Goal: Navigation & Orientation: Find specific page/section

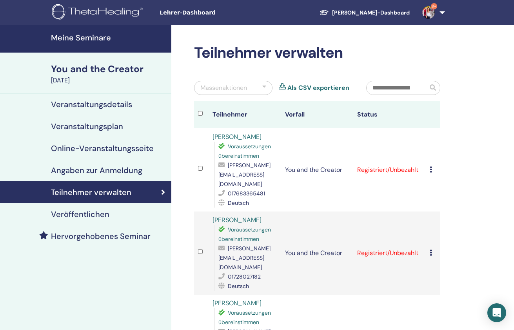
scroll to position [51, 0]
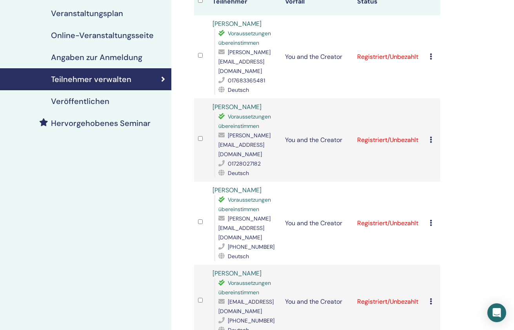
scroll to position [106, 0]
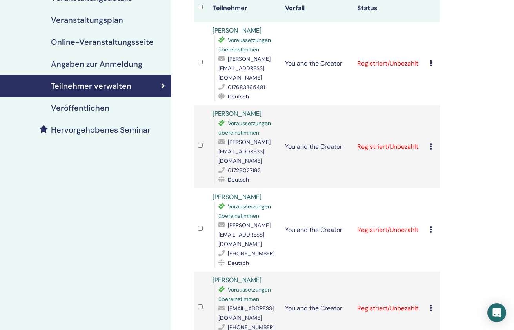
click at [107, 20] on h4 "Veranstaltungsplan" at bounding box center [87, 19] width 72 height 9
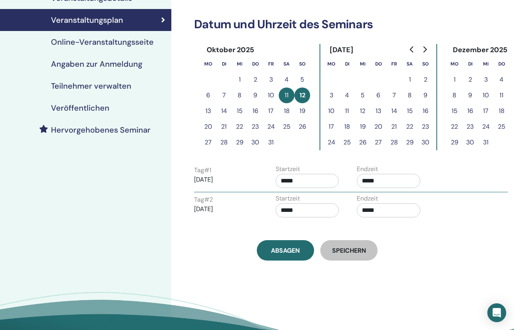
click at [112, 62] on h4 "Angaben zur Anmeldung" at bounding box center [96, 63] width 91 height 9
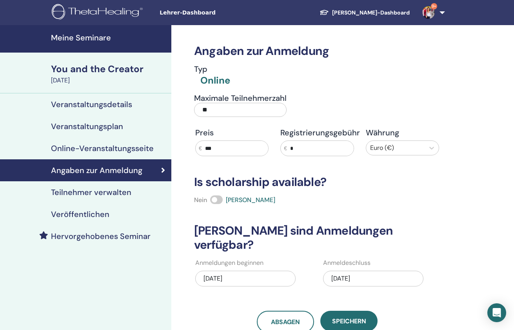
click at [101, 189] on h4 "Teilnehmer verwalten" at bounding box center [91, 192] width 80 height 9
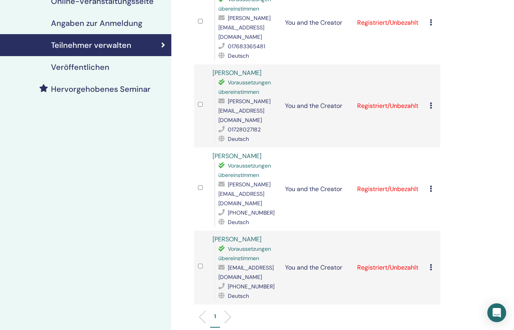
scroll to position [136, 0]
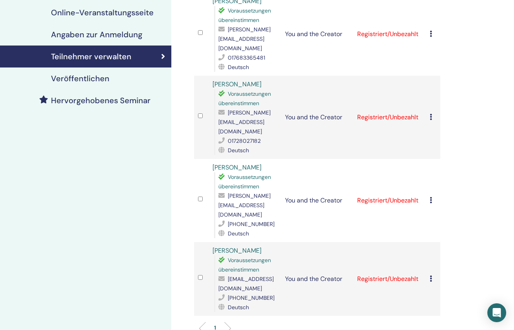
click at [85, 76] on h4 "Veröffentlichen" at bounding box center [80, 78] width 58 height 9
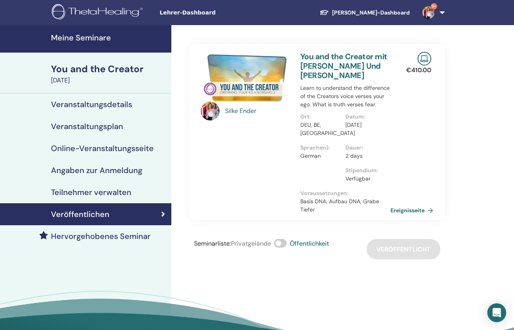
click at [104, 103] on h4 "Veranstaltungsdetails" at bounding box center [91, 104] width 81 height 9
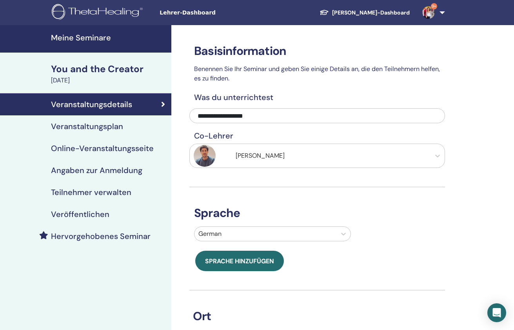
click at [111, 69] on div "You and the Creator" at bounding box center [109, 68] width 116 height 13
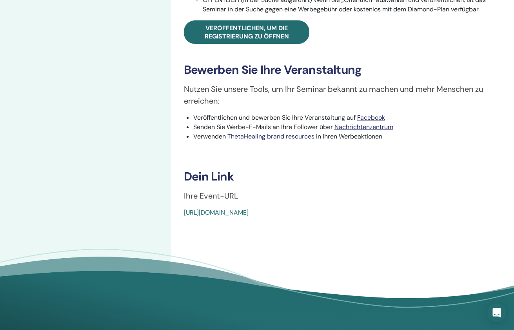
scroll to position [348, 0]
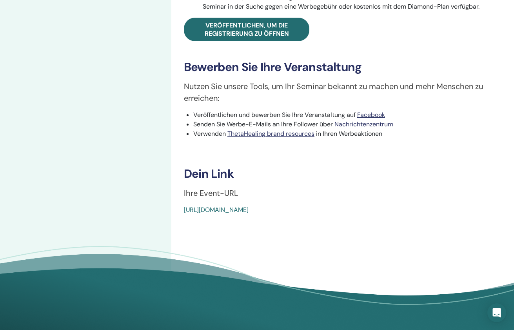
drag, startPoint x: 362, startPoint y: 210, endPoint x: 186, endPoint y: 210, distance: 176.9
click at [186, 210] on div "[URL][DOMAIN_NAME]" at bounding box center [316, 209] width 265 height 9
copy link "[URL][DOMAIN_NAME]"
